Goal: Transaction & Acquisition: Purchase product/service

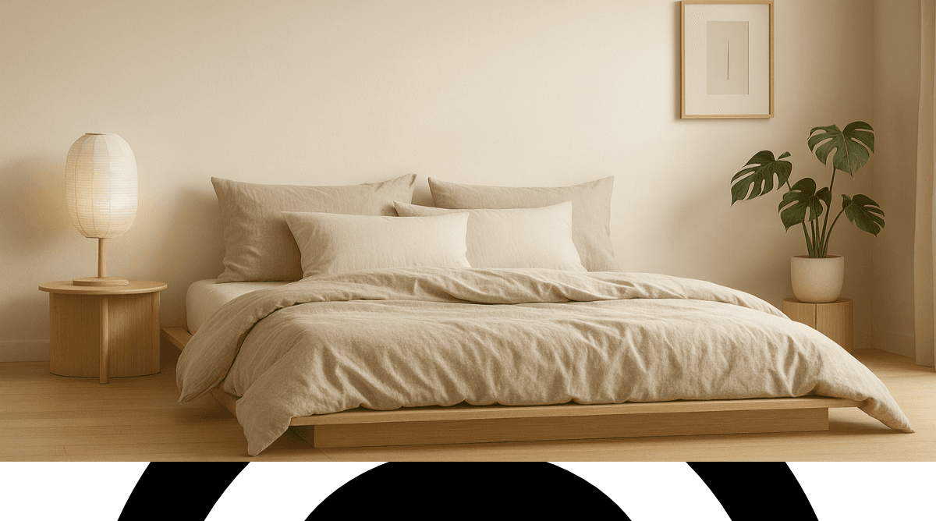
scroll to position [108, 0]
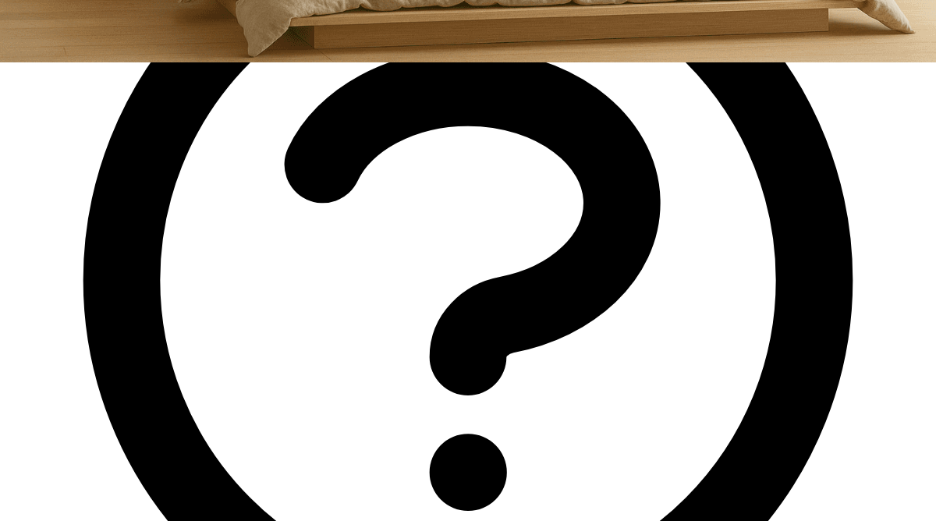
scroll to position [349, 0]
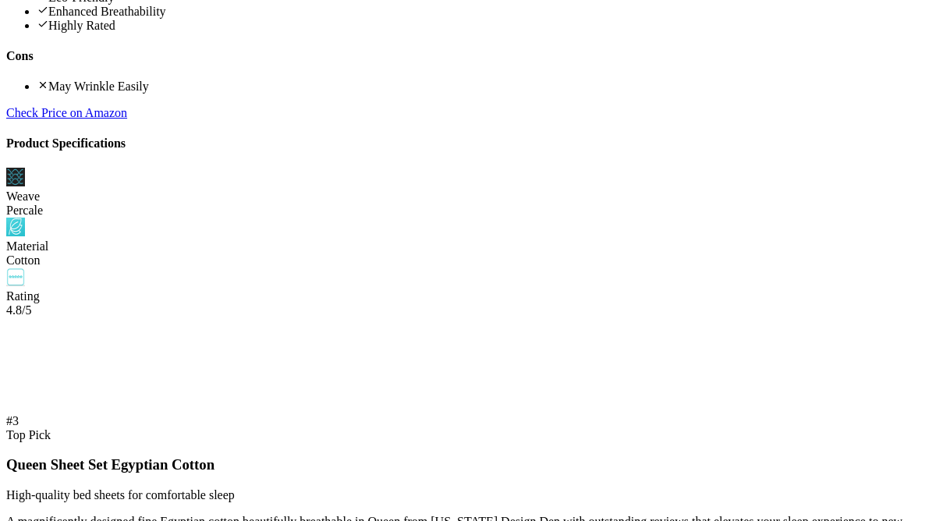
scroll to position [1373, 0]
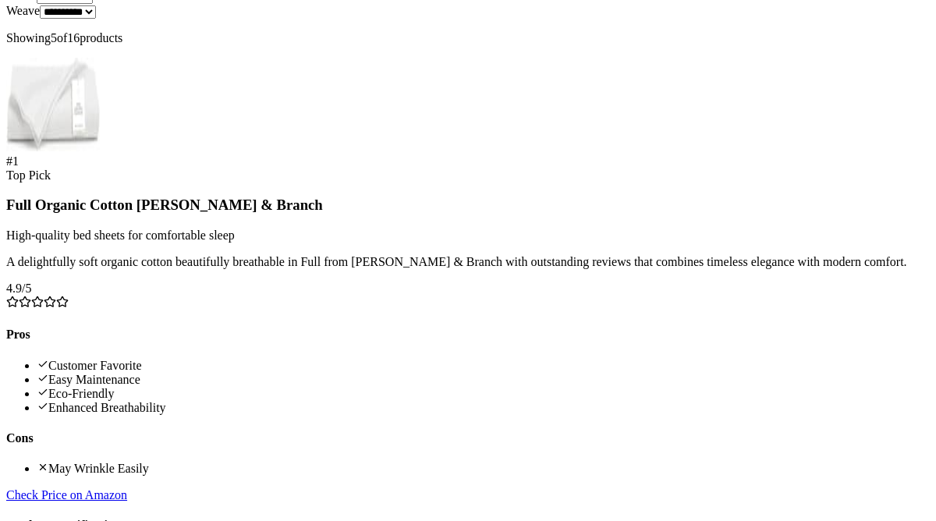
scroll to position [361, 0]
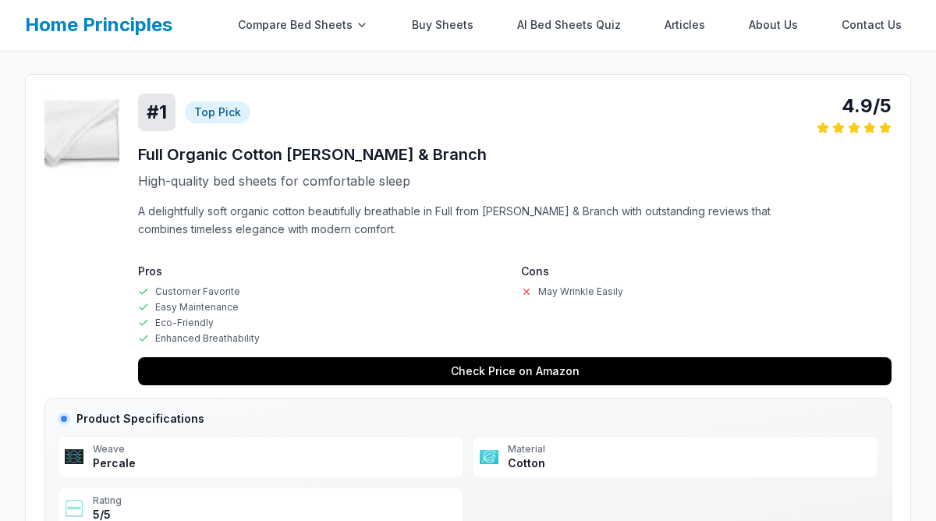
scroll to position [421, 0]
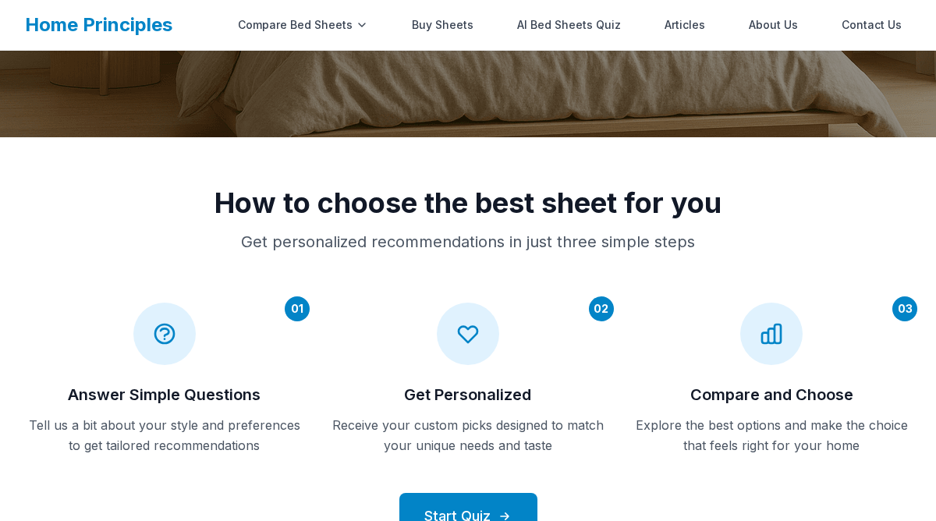
scroll to position [438, 0]
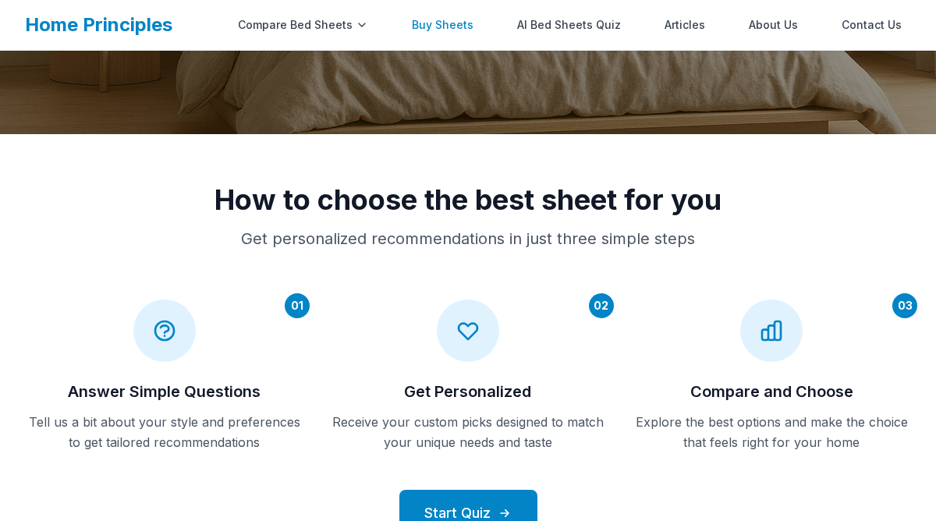
click at [453, 25] on link "Buy Sheets" at bounding box center [443, 24] width 80 height 31
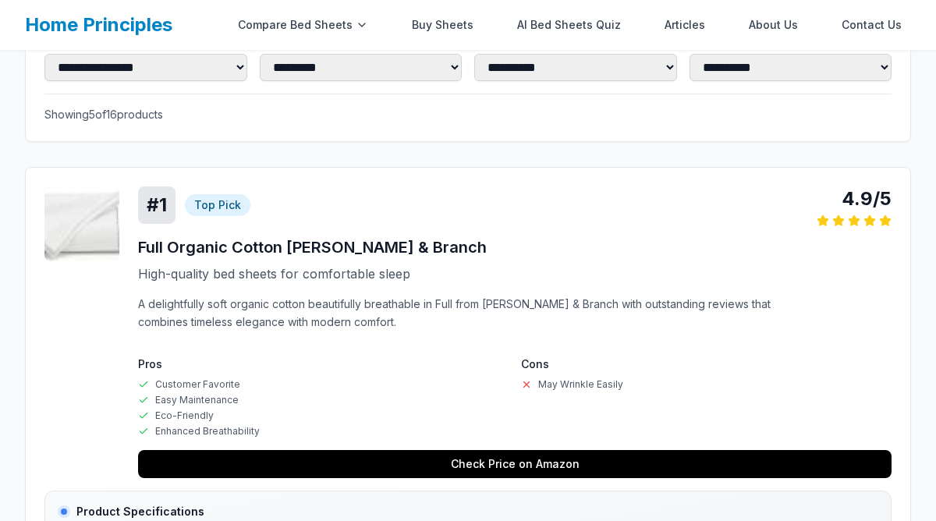
scroll to position [380, 0]
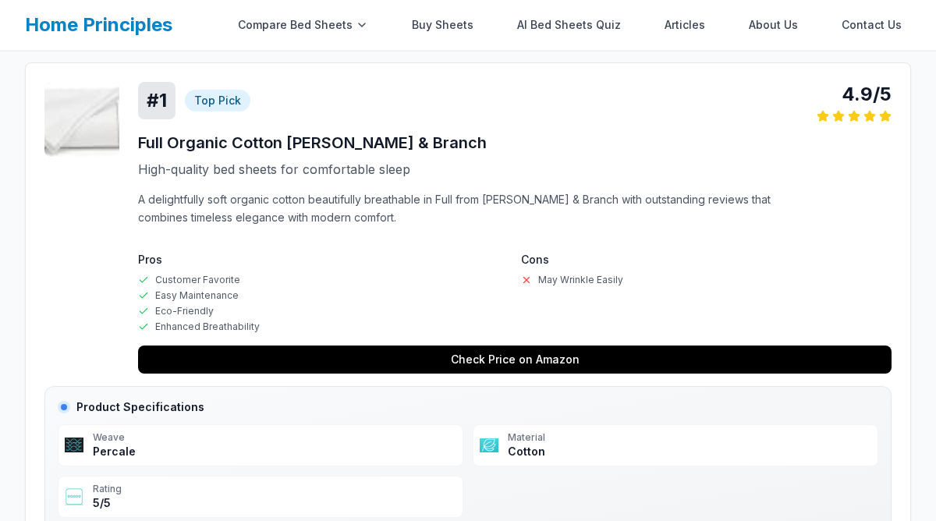
scroll to position [414, 0]
